Goal: Task Accomplishment & Management: Complete application form

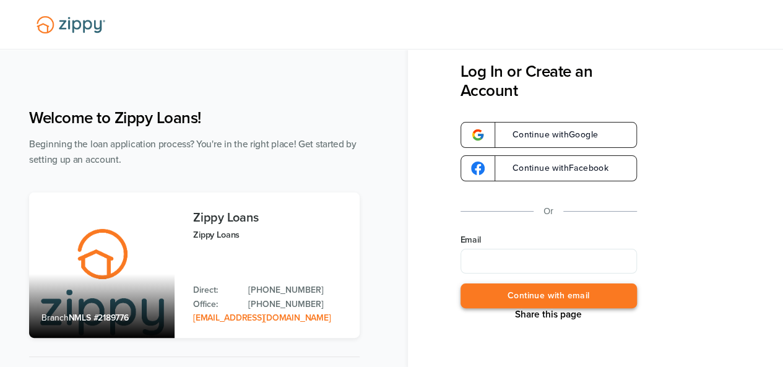
type input "**********"
click at [533, 293] on button "Continue with email" at bounding box center [548, 295] width 176 height 25
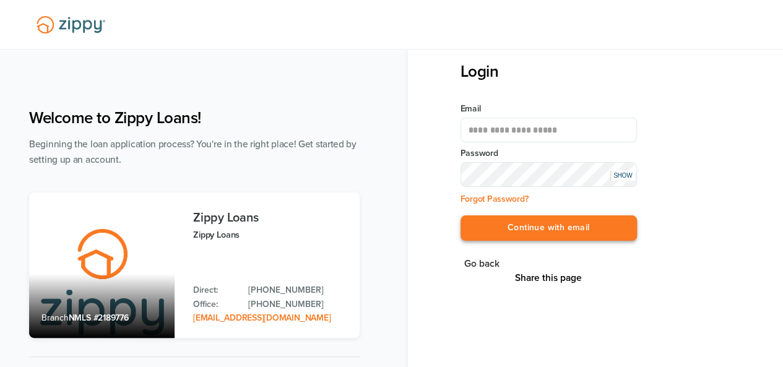
click at [550, 223] on button "Continue with email" at bounding box center [548, 227] width 176 height 25
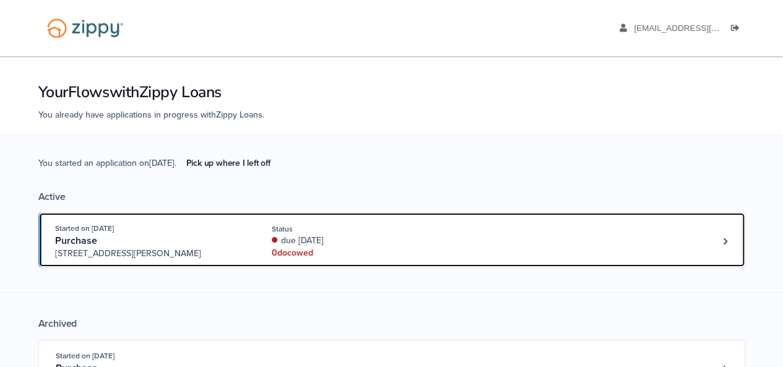
click at [598, 238] on div "Started on [DATE] Purchase [STREET_ADDRESS][PERSON_NAME] Status due [DATE] 0 do…" at bounding box center [385, 241] width 661 height 38
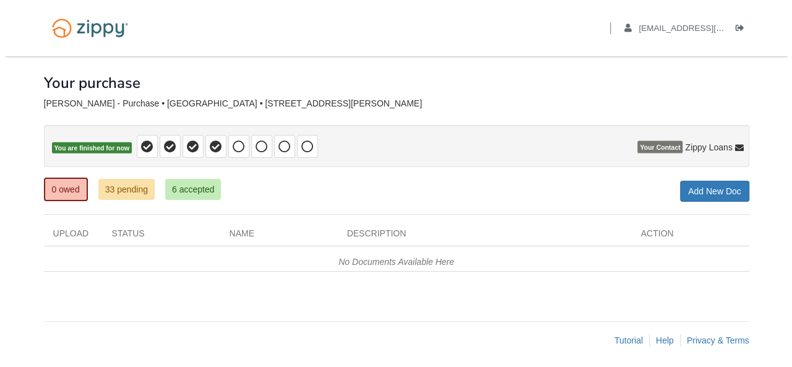
scroll to position [2, 0]
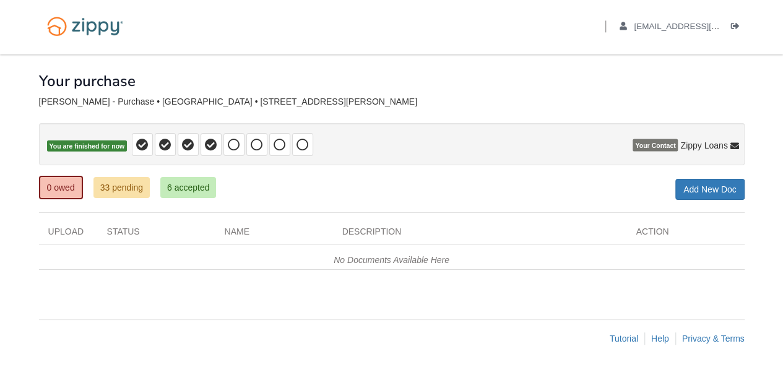
drag, startPoint x: 788, startPoint y: 76, endPoint x: 791, endPoint y: 119, distance: 43.5
click at [782, 119] on html "Back to My Flows [EMAIL_ADDRESS][DOMAIN_NAME] Logout" at bounding box center [391, 183] width 783 height 371
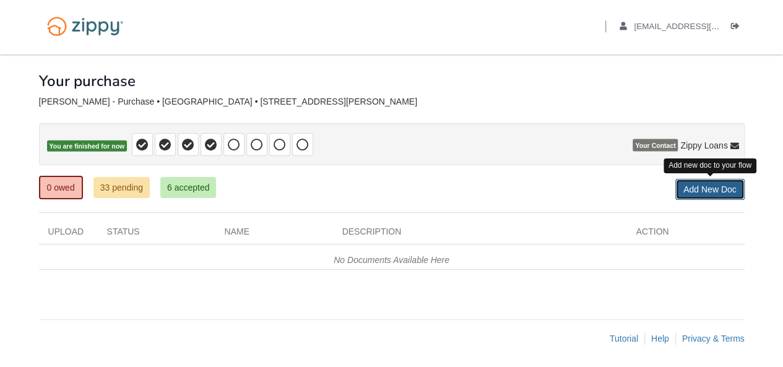
click at [726, 188] on link "Add New Doc" at bounding box center [709, 189] width 69 height 21
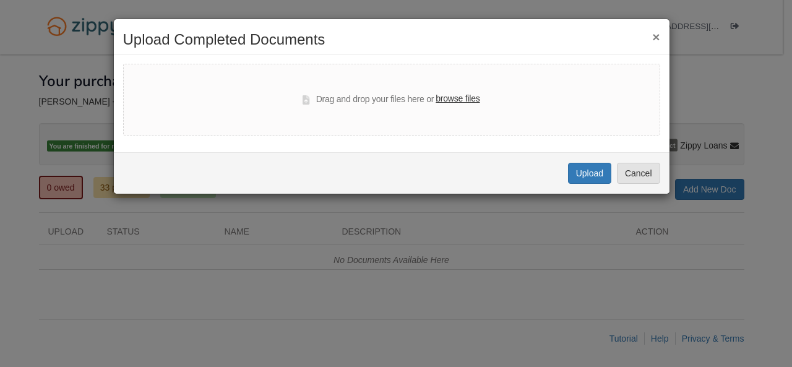
click at [480, 103] on label "browse files" at bounding box center [458, 99] width 44 height 14
click at [0, 0] on input "browse files" at bounding box center [0, 0] width 0 height 0
select select "****"
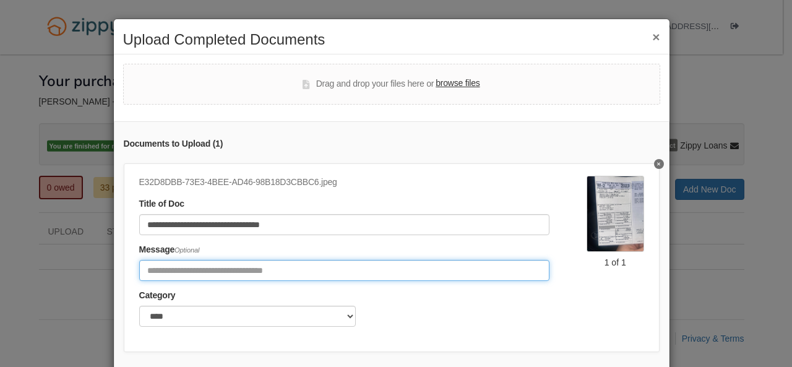
click at [478, 271] on input "Include any comments on this document" at bounding box center [344, 270] width 410 height 21
type input "**********"
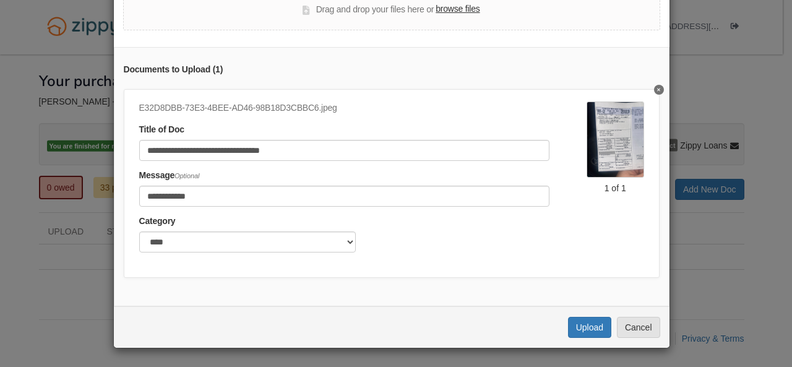
scroll to position [82, 0]
click at [573, 326] on button "Upload" at bounding box center [589, 327] width 43 height 21
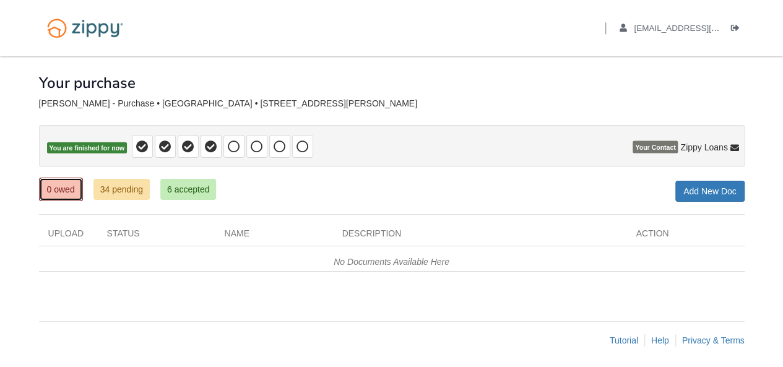
click at [62, 182] on link "0 owed" at bounding box center [61, 190] width 44 height 24
